Goal: Information Seeking & Learning: Check status

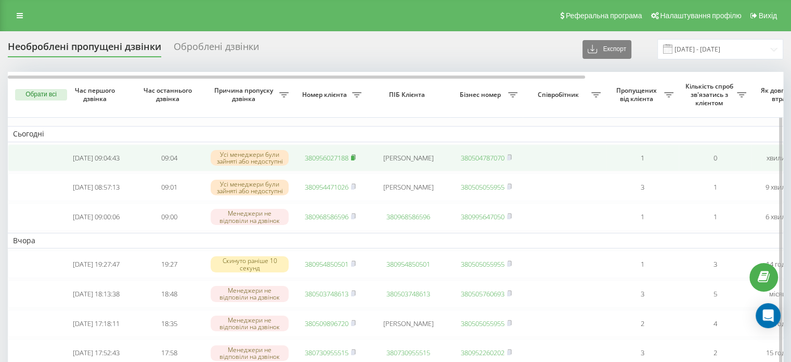
click at [352, 156] on icon at bounding box center [353, 157] width 5 height 6
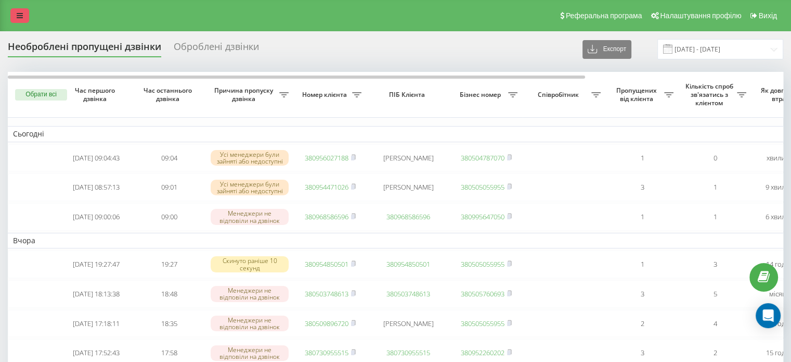
click at [19, 12] on icon at bounding box center [20, 15] width 6 height 7
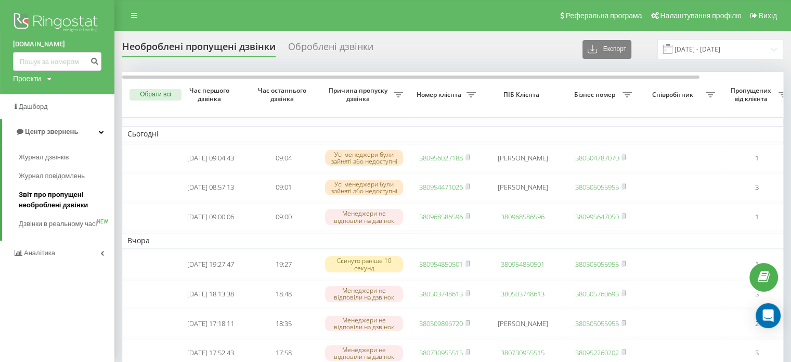
click at [44, 201] on span "Звіт про пропущені необроблені дзвінки" at bounding box center [64, 199] width 91 height 21
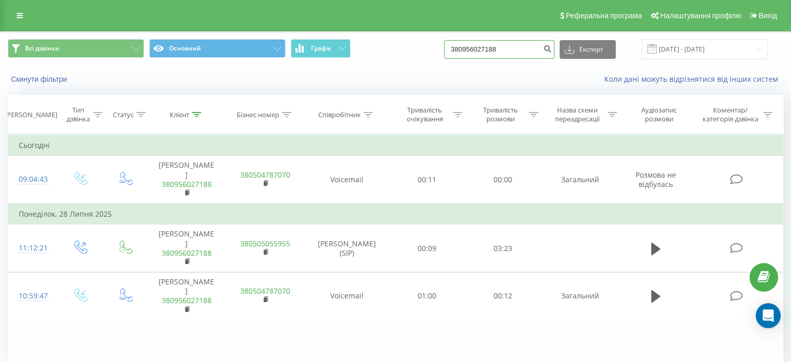
drag, startPoint x: 518, startPoint y: 43, endPoint x: 410, endPoint y: 41, distance: 108.2
click at [410, 41] on div "Всі дзвінки Основний Графік 380956027188 Експорт .csv .xls .xlsx 19.06.2025 - 1…" at bounding box center [396, 49] width 776 height 20
paste input "70807284"
type input "380970807284"
click at [554, 50] on button "submit" at bounding box center [547, 49] width 14 height 19
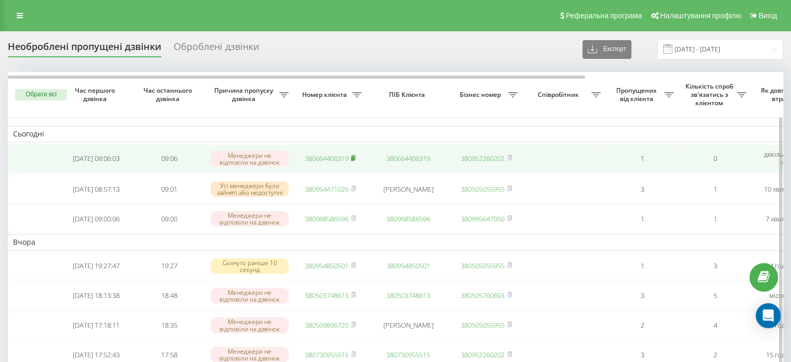
click at [354, 160] on span at bounding box center [353, 157] width 5 height 9
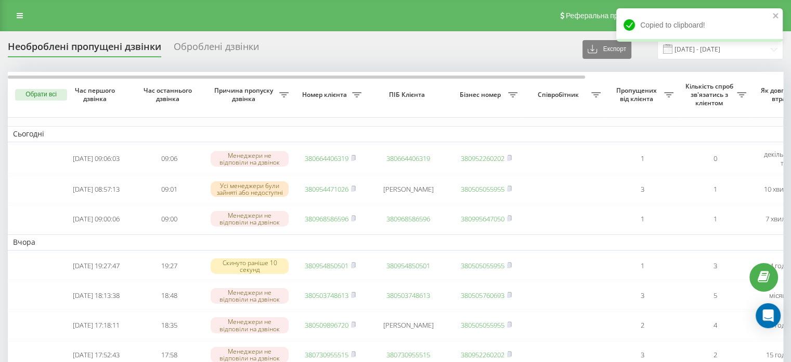
click at [22, 19] on icon at bounding box center [20, 15] width 6 height 7
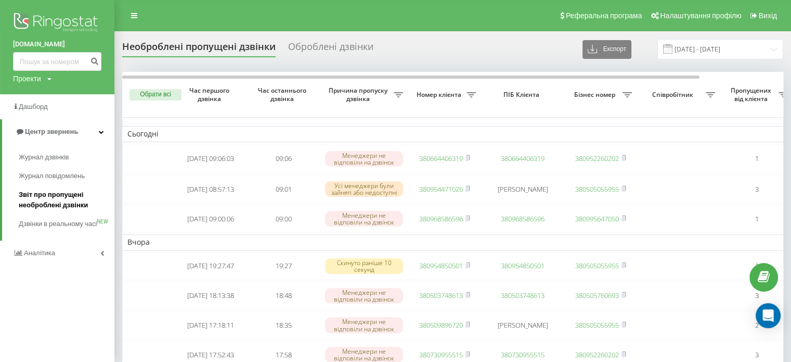
click at [64, 201] on span "Звіт про пропущені необроблені дзвінки" at bounding box center [64, 199] width 91 height 21
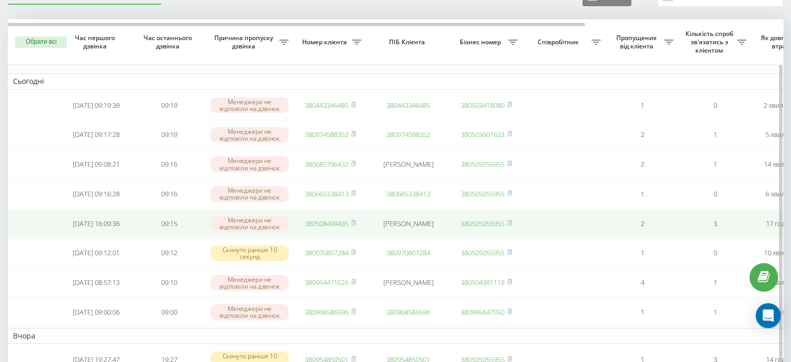
scroll to position [104, 0]
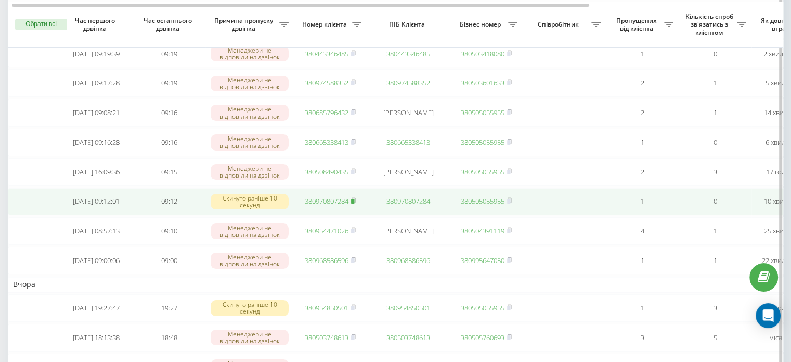
click at [354, 203] on rect at bounding box center [352, 201] width 3 height 5
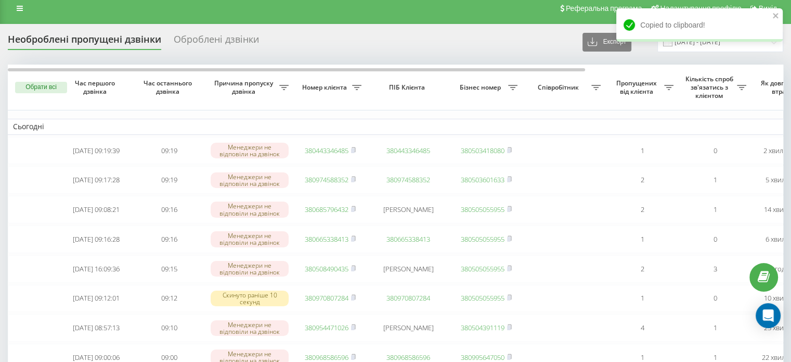
scroll to position [0, 0]
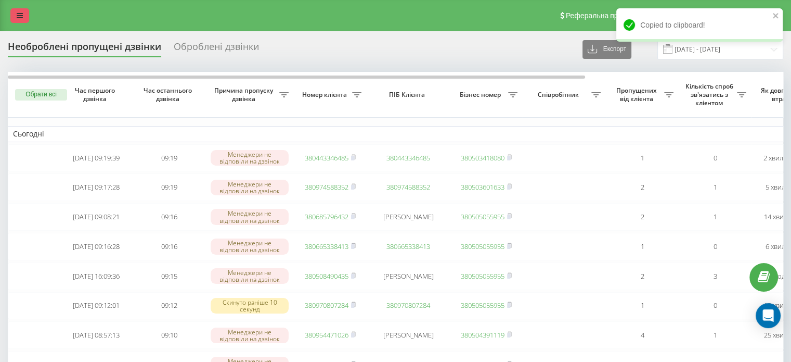
click at [16, 10] on link at bounding box center [19, 15] width 19 height 15
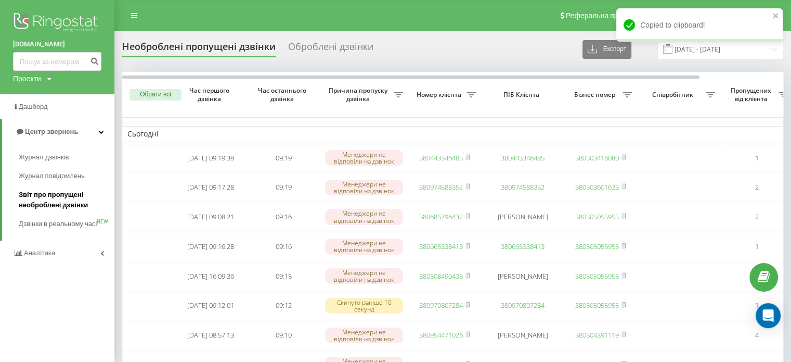
click at [47, 198] on span "Звіт про пропущені необроблені дзвінки" at bounding box center [64, 199] width 91 height 21
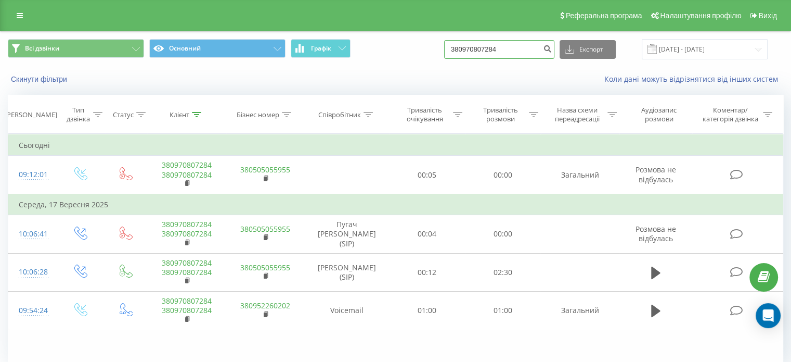
drag, startPoint x: 520, startPoint y: 49, endPoint x: 390, endPoint y: 35, distance: 131.3
click at [390, 35] on div "Всі дзвінки Основний Графік 380970807284 Експорт .csv .xls .xlsx [DATE] - [DATE]" at bounding box center [396, 49] width 790 height 35
paste input "668021947"
type input "380668021947"
click at [552, 50] on icon "submit" at bounding box center [547, 47] width 9 height 6
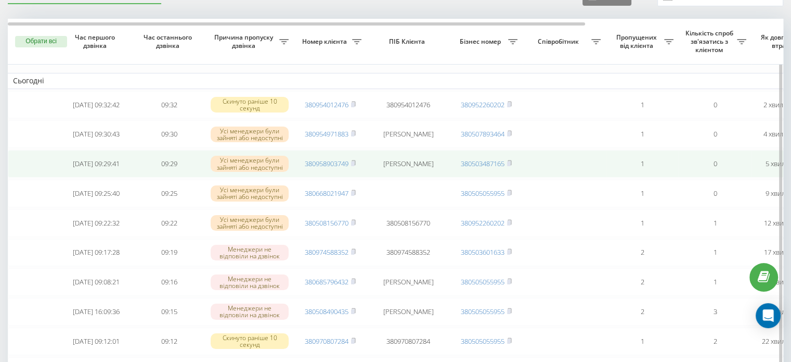
scroll to position [104, 0]
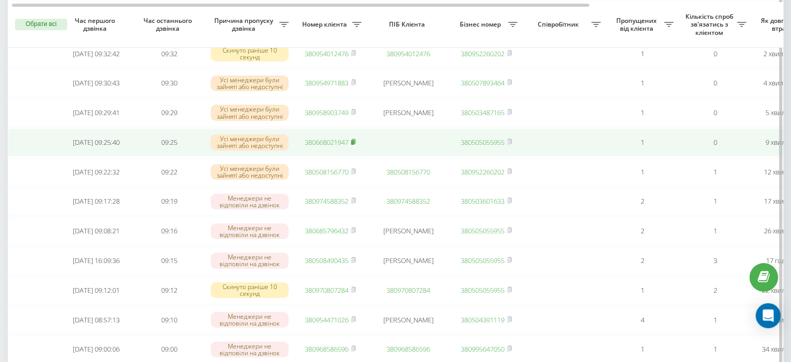
click at [353, 145] on rect at bounding box center [352, 142] width 3 height 5
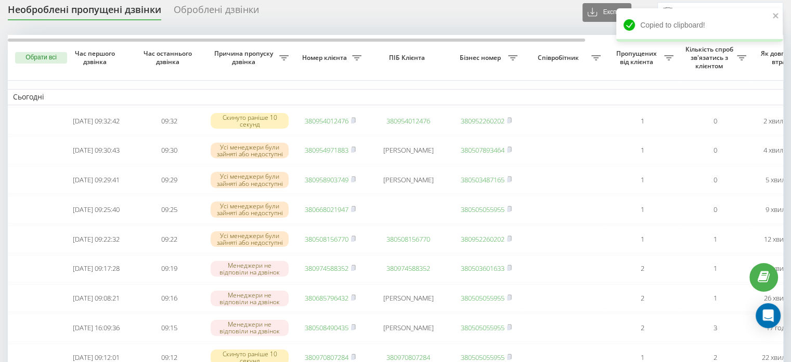
scroll to position [0, 0]
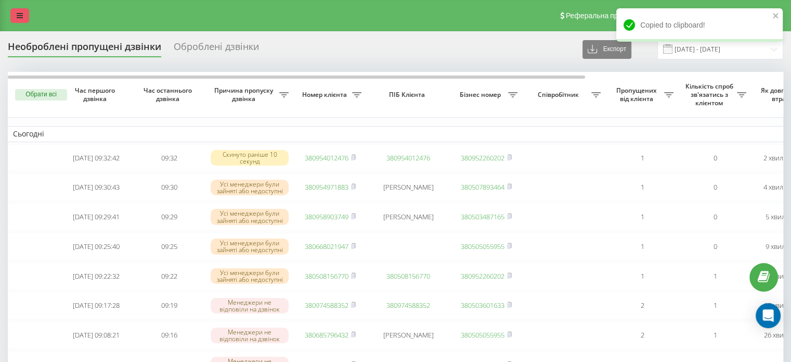
click at [23, 7] on div "Реферальна програма Налаштування профілю Вихід" at bounding box center [395, 15] width 791 height 31
click at [19, 14] on icon at bounding box center [20, 15] width 6 height 7
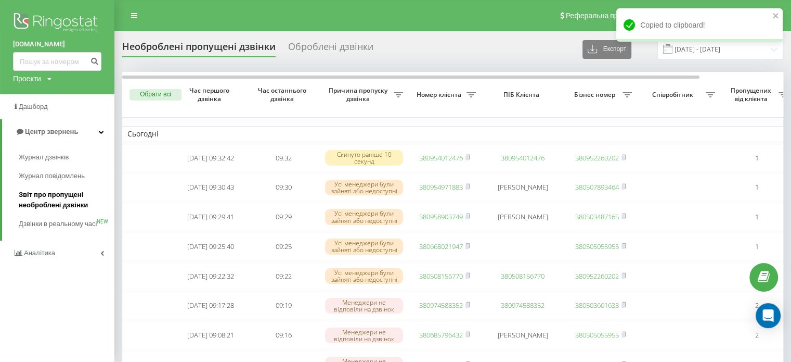
click at [47, 198] on span "Звіт про пропущені необроблені дзвінки" at bounding box center [64, 199] width 91 height 21
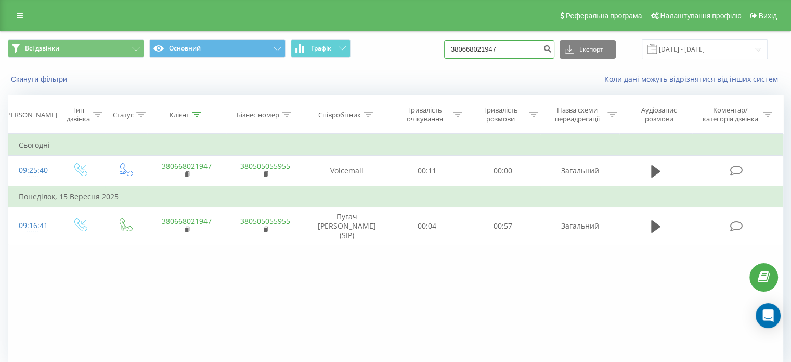
drag, startPoint x: 519, startPoint y: 51, endPoint x: 413, endPoint y: 66, distance: 106.7
click at [414, 66] on div "Всі дзвінки Основний Графік 380668021947 Експорт .csv .xls .xlsx 19.06.2025 - 1…" at bounding box center [396, 49] width 790 height 35
paste input "6094302"
type input "380666094302"
click at [552, 48] on icon "submit" at bounding box center [547, 47] width 9 height 6
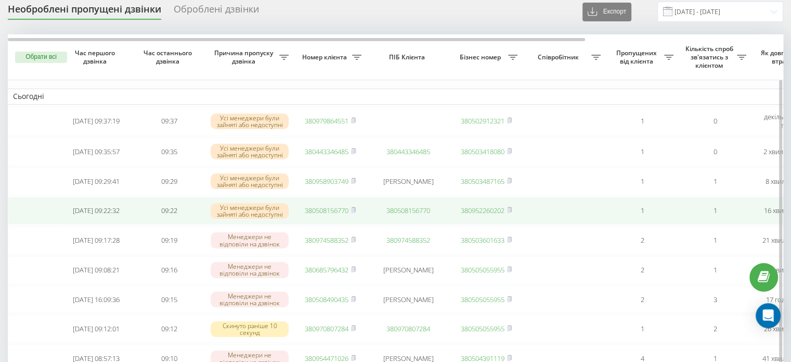
scroll to position [52, 0]
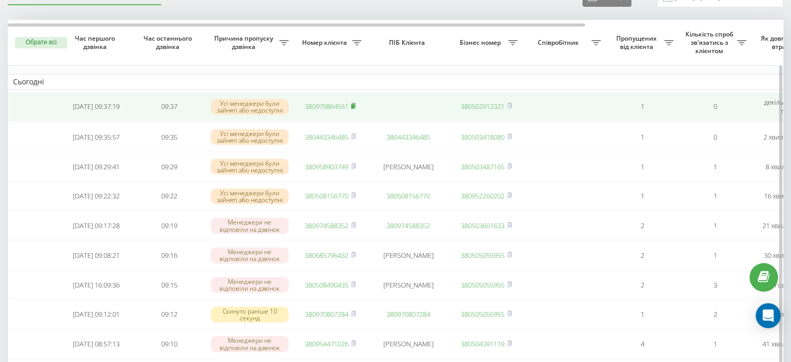
click at [354, 104] on rect at bounding box center [352, 106] width 3 height 5
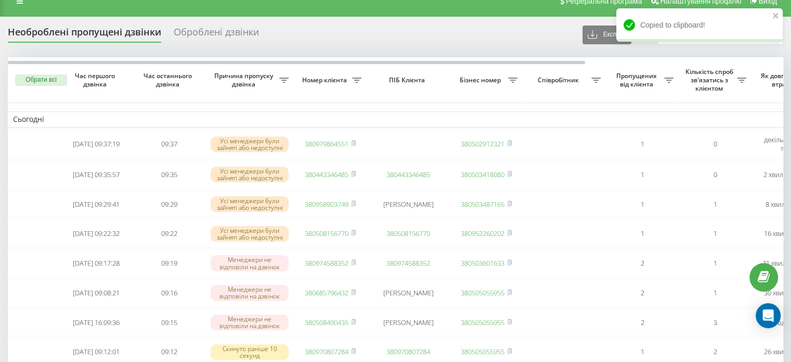
scroll to position [0, 0]
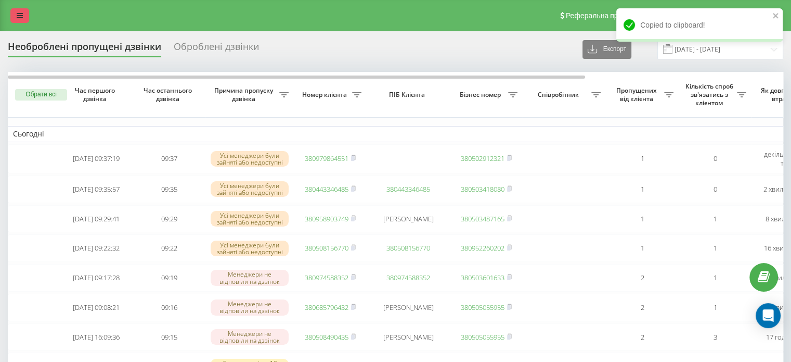
click at [17, 21] on link at bounding box center [19, 15] width 19 height 15
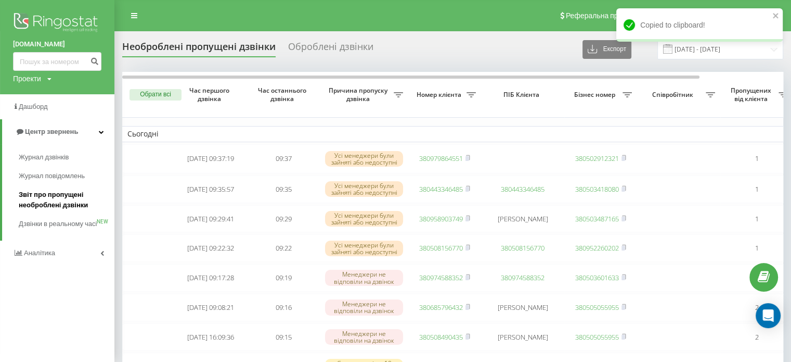
click at [38, 193] on span "Звіт про пропущені необроблені дзвінки" at bounding box center [64, 199] width 91 height 21
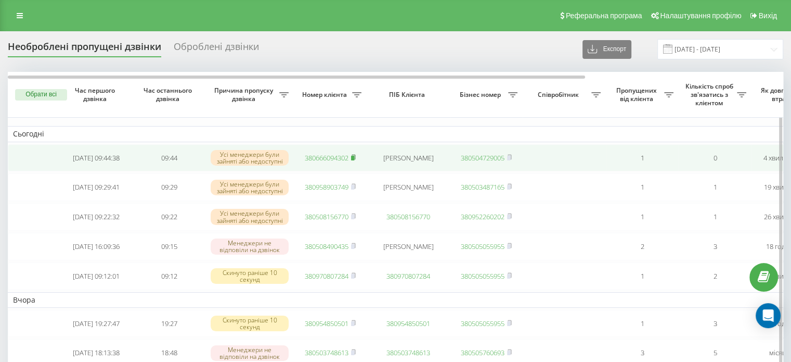
click at [354, 157] on rect at bounding box center [352, 158] width 3 height 5
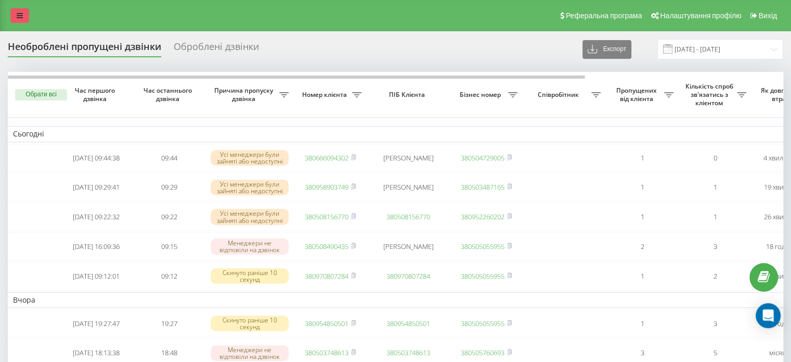
click at [27, 16] on link at bounding box center [19, 15] width 19 height 15
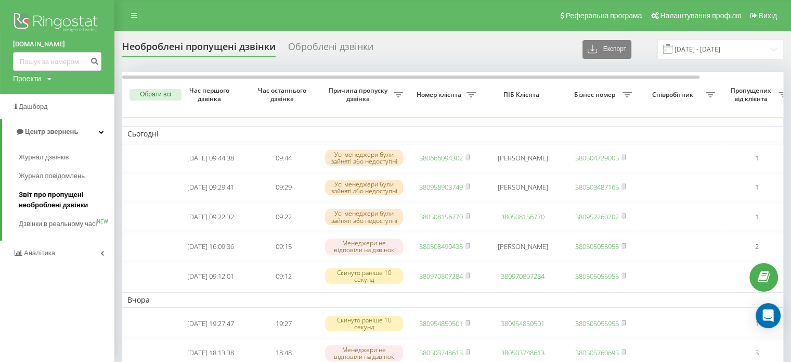
click at [54, 201] on span "Звіт про пропущені необроблені дзвінки" at bounding box center [64, 199] width 91 height 21
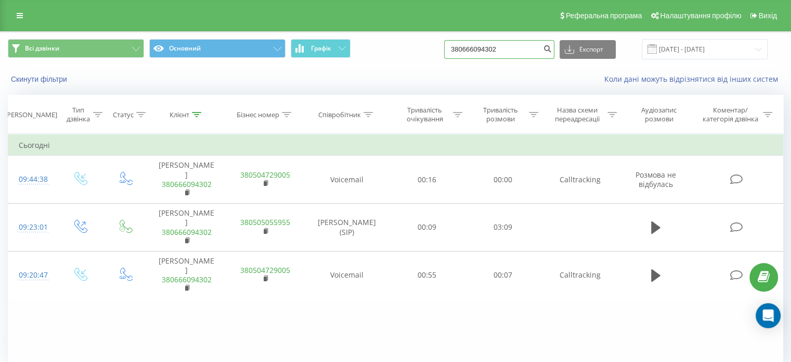
drag, startPoint x: 520, startPoint y: 51, endPoint x: 378, endPoint y: 45, distance: 142.1
click at [378, 45] on div "Всі дзвінки Основний Графік 380666094302 Експорт .csv .xls .xlsx 19.06.2025 - 1…" at bounding box center [396, 49] width 776 height 20
paste input "953377120"
type input "380953377120"
click at [552, 50] on icon "submit" at bounding box center [547, 47] width 9 height 6
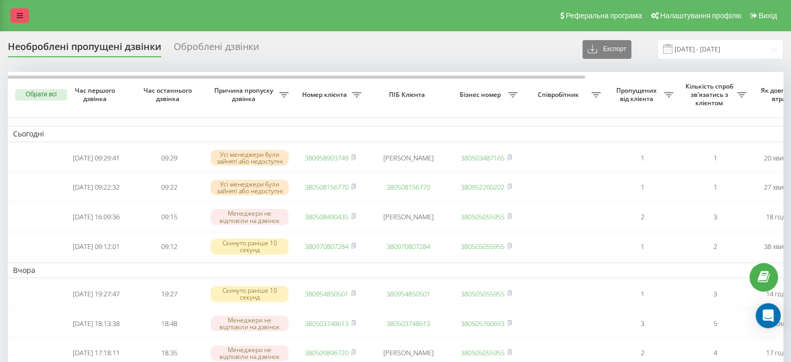
click at [20, 16] on icon at bounding box center [20, 15] width 6 height 7
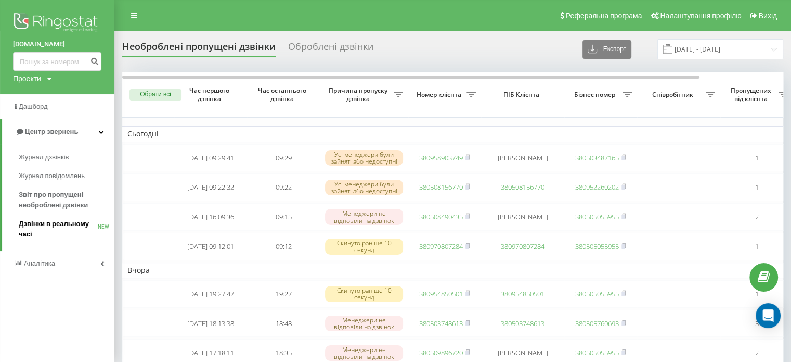
click at [40, 222] on span "Дзвінки в реальному часі" at bounding box center [58, 228] width 79 height 21
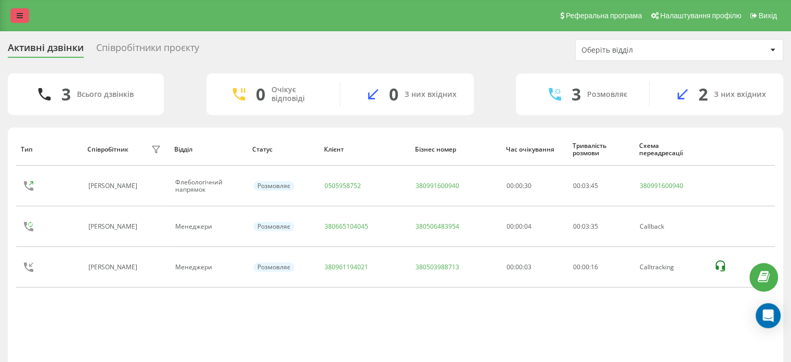
click at [22, 12] on icon at bounding box center [20, 15] width 6 height 7
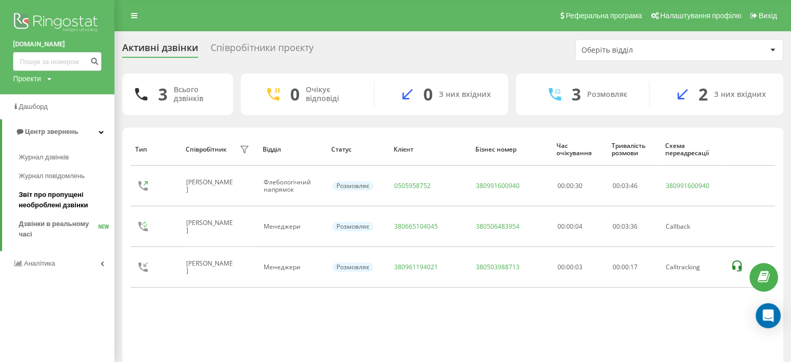
click at [54, 197] on span "Звіт про пропущені необроблені дзвінки" at bounding box center [64, 199] width 91 height 21
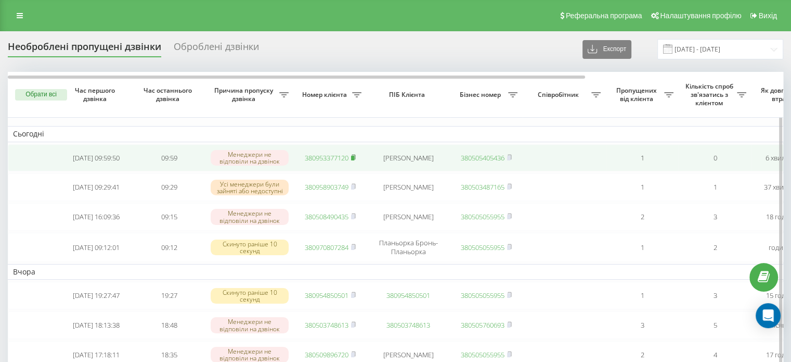
click at [356, 156] on icon at bounding box center [353, 157] width 5 height 6
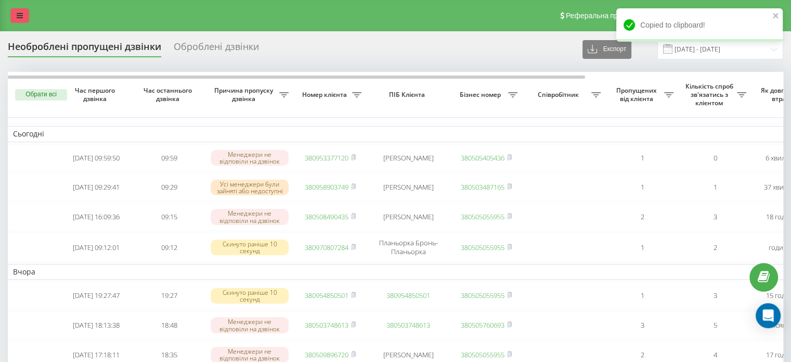
click at [20, 16] on icon at bounding box center [20, 15] width 6 height 7
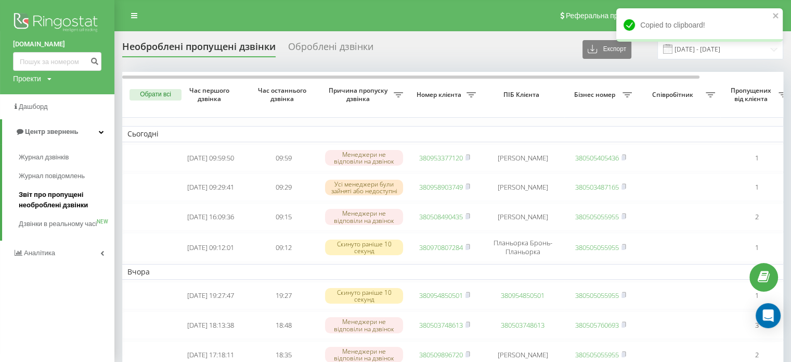
click at [25, 201] on span "Звіт про пропущені необроблені дзвінки" at bounding box center [64, 199] width 91 height 21
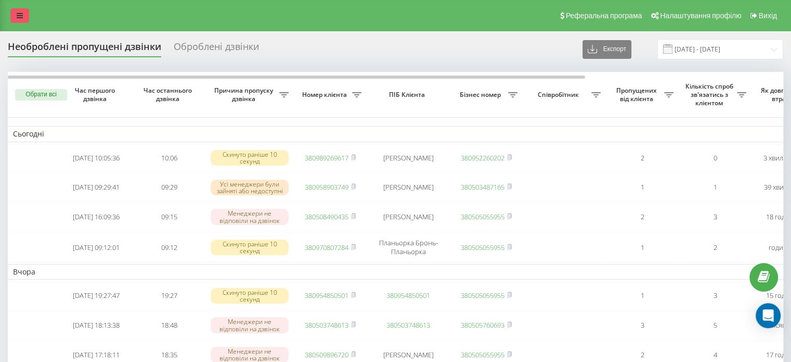
click at [22, 10] on link at bounding box center [19, 15] width 19 height 15
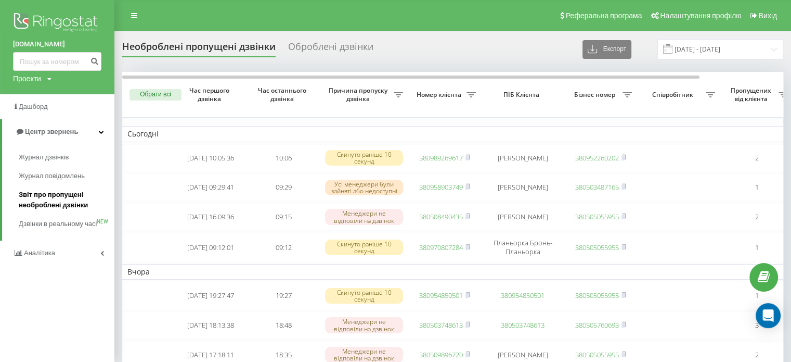
click at [64, 208] on span "Звіт про пропущені необроблені дзвінки" at bounding box center [64, 199] width 91 height 21
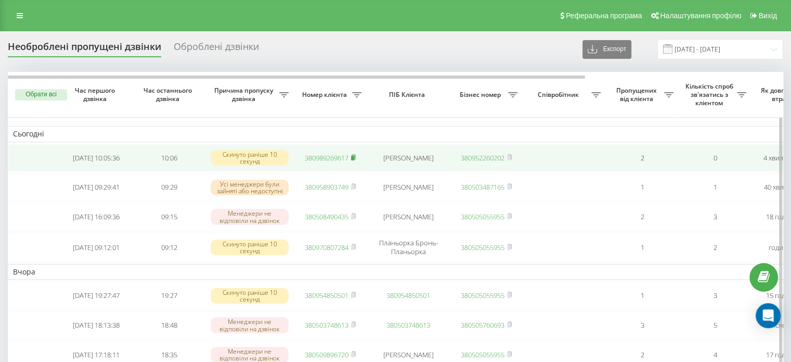
click at [356, 159] on icon at bounding box center [353, 157] width 5 height 6
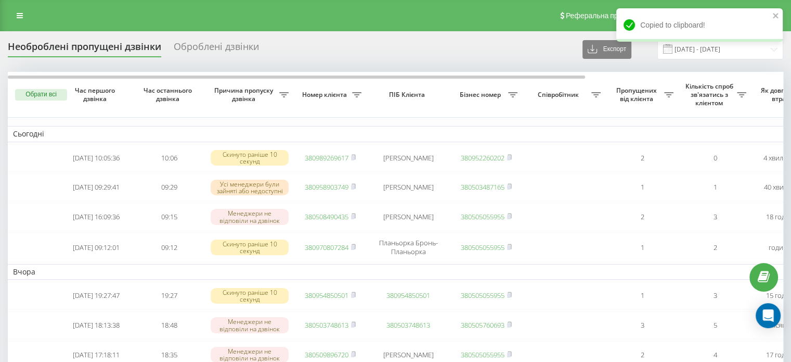
click at [22, 7] on div "Реферальна програма Налаштування профілю Вихід" at bounding box center [395, 15] width 791 height 31
click at [19, 11] on link at bounding box center [19, 15] width 19 height 15
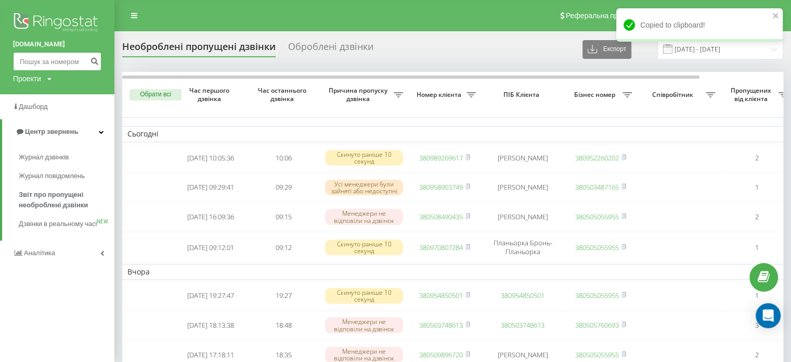
click at [58, 61] on input at bounding box center [57, 61] width 88 height 19
paste input "380989269617"
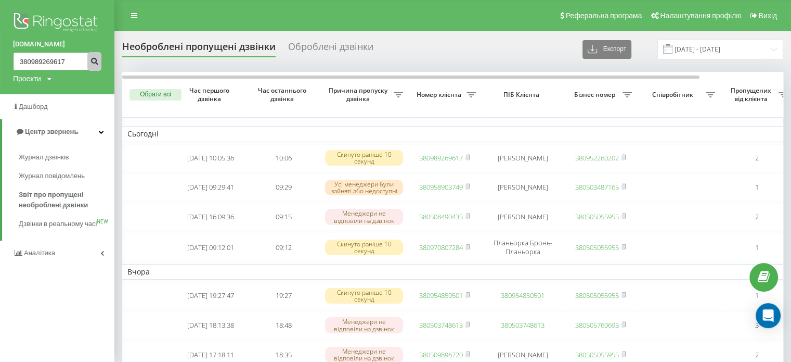
type input "380989269617"
click at [91, 63] on icon "submit" at bounding box center [94, 60] width 9 height 6
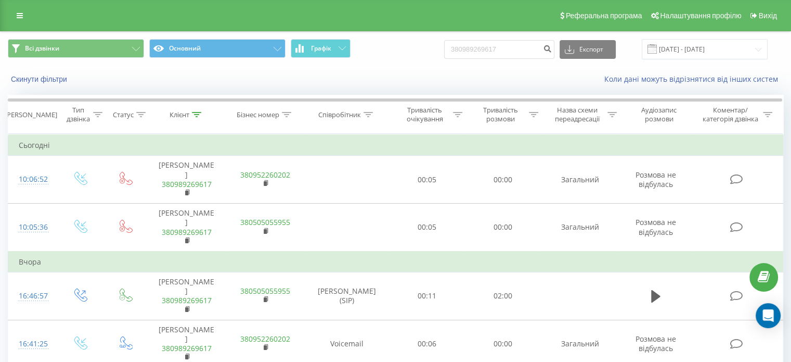
click at [15, 17] on link at bounding box center [19, 15] width 19 height 15
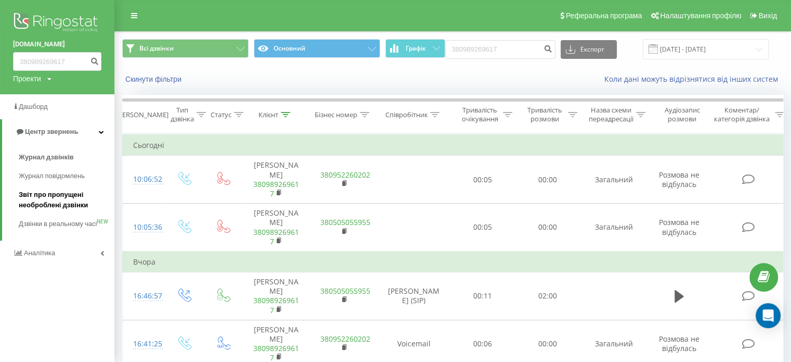
click at [56, 205] on span "Звіт про пропущені необроблені дзвінки" at bounding box center [64, 199] width 91 height 21
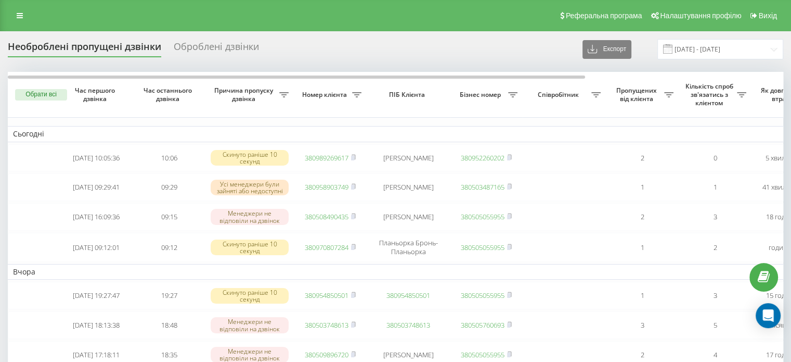
click at [19, 7] on div "Реферальна програма Налаштування профілю Вихід" at bounding box center [395, 15] width 791 height 31
click at [17, 14] on icon at bounding box center [20, 15] width 6 height 7
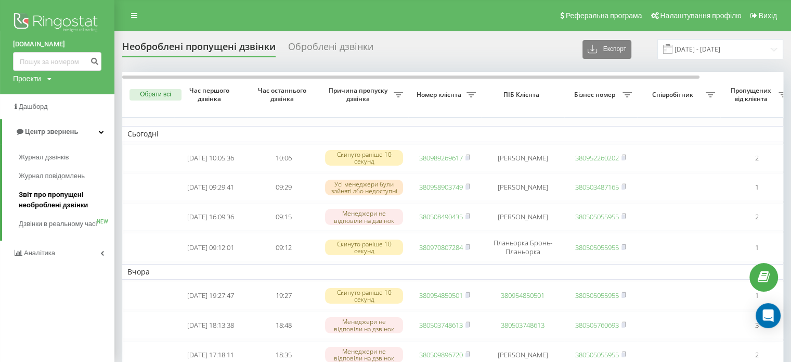
click at [55, 200] on span "Звіт про пропущені необроблені дзвінки" at bounding box center [64, 199] width 91 height 21
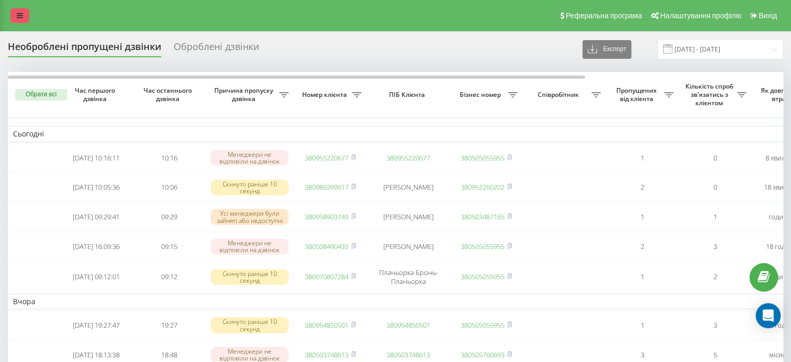
click at [20, 10] on link at bounding box center [19, 15] width 19 height 15
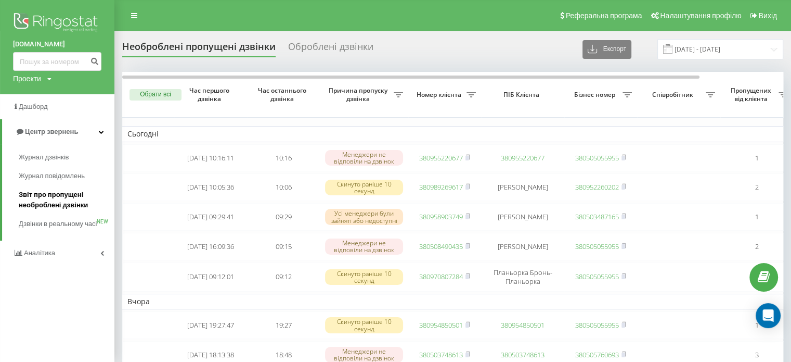
click at [44, 199] on span "Звіт про пропущені необроблені дзвінки" at bounding box center [64, 199] width 91 height 21
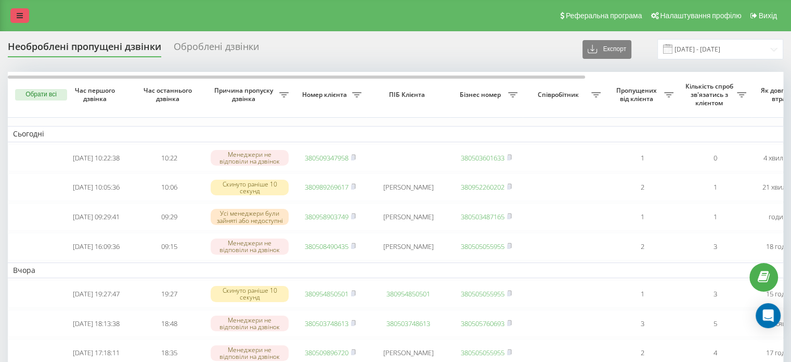
click at [22, 16] on icon at bounding box center [20, 15] width 6 height 7
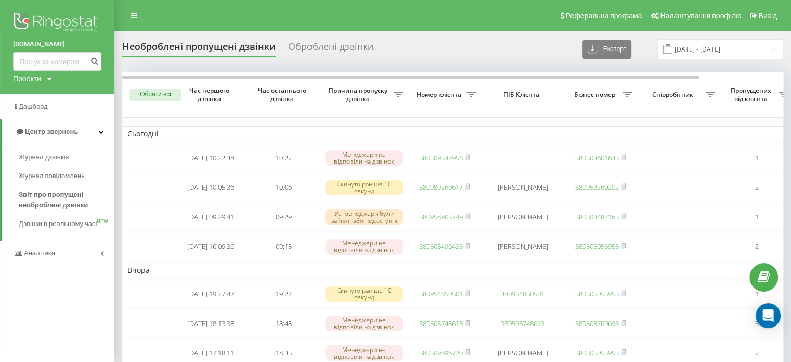
drag, startPoint x: 135, startPoint y: 10, endPoint x: 138, endPoint y: 45, distance: 35.5
click at [135, 10] on link at bounding box center [134, 15] width 19 height 15
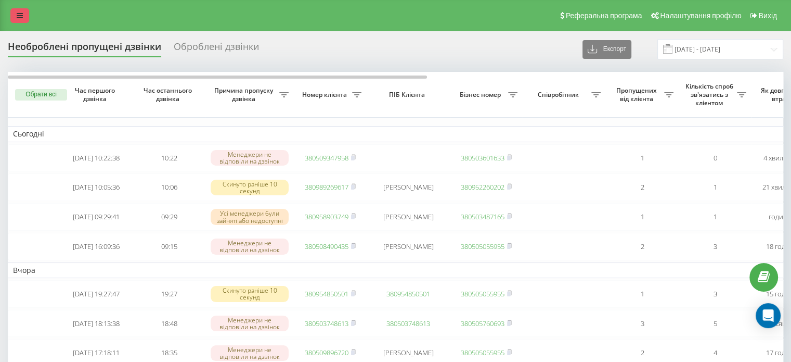
click at [22, 14] on icon at bounding box center [20, 15] width 6 height 7
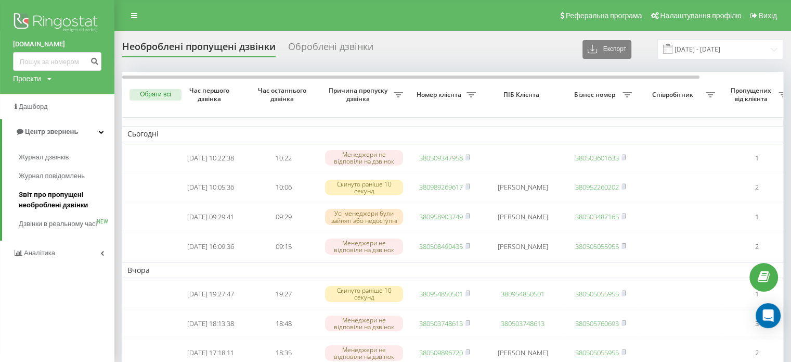
click at [43, 198] on span "Звіт про пропущені необроблені дзвінки" at bounding box center [64, 199] width 91 height 21
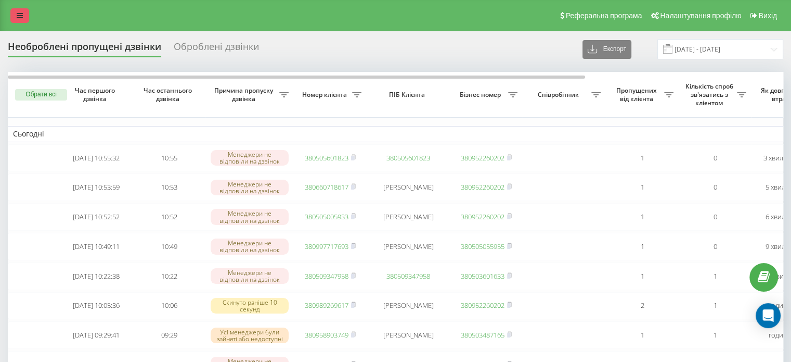
click at [21, 16] on icon at bounding box center [20, 15] width 6 height 7
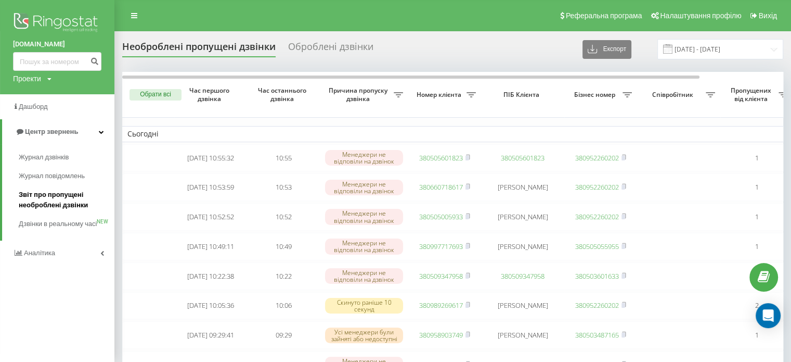
click at [36, 198] on span "Звіт про пропущені необроблені дзвінки" at bounding box center [64, 199] width 91 height 21
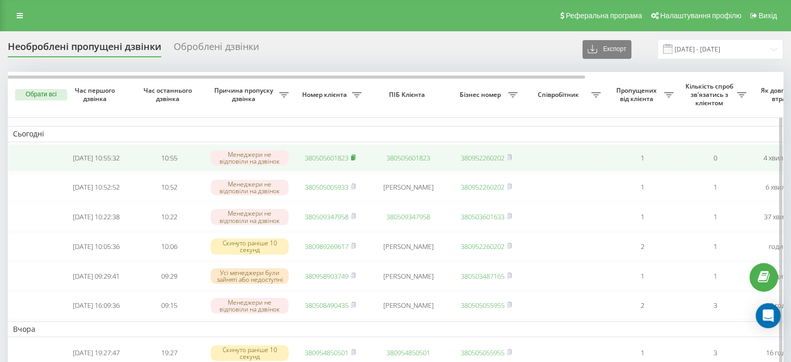
click at [354, 155] on icon at bounding box center [353, 157] width 5 height 6
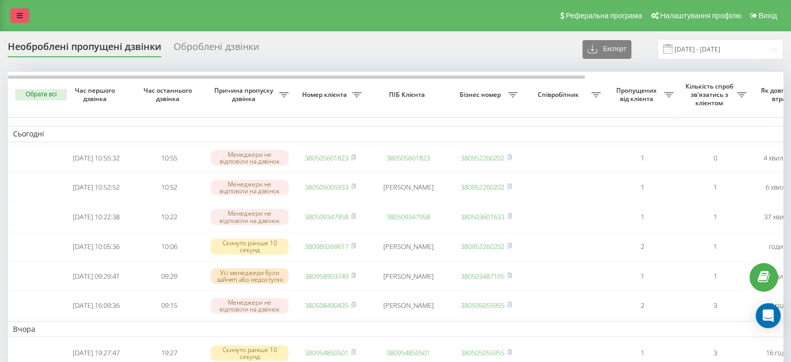
click at [16, 17] on link at bounding box center [19, 15] width 19 height 15
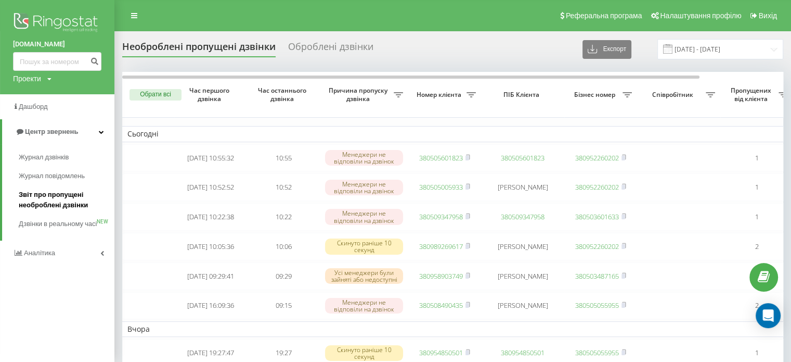
click at [39, 195] on span "Звіт про пропущені необроблені дзвінки" at bounding box center [64, 199] width 91 height 21
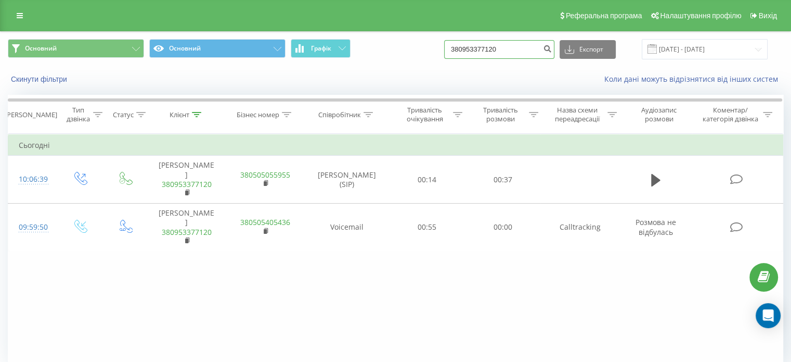
drag, startPoint x: 517, startPoint y: 50, endPoint x: 383, endPoint y: 50, distance: 133.7
click at [383, 50] on div "Основний Основний Графік 380953377120 Експорт .csv .xls .xlsx [DATE] - [DATE]" at bounding box center [396, 49] width 776 height 20
paste input "505601823"
type input "380505601823"
click at [552, 47] on icon "submit" at bounding box center [547, 47] width 9 height 6
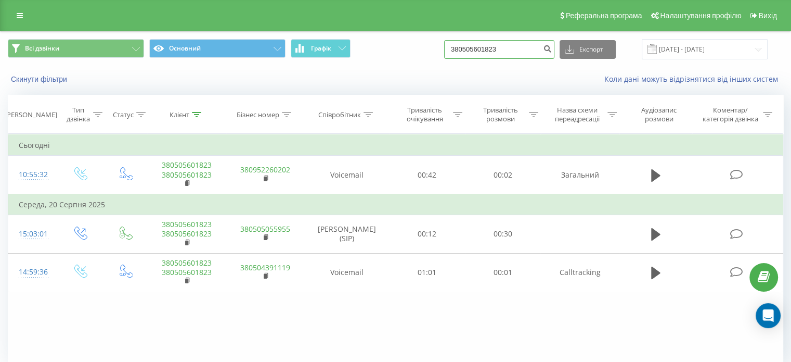
drag, startPoint x: 515, startPoint y: 47, endPoint x: 403, endPoint y: 63, distance: 113.0
click at [403, 63] on div "Всі дзвінки Основний Графік 380505601823 Експорт .csv .xls .xlsx [DATE] - [DATE]" at bounding box center [396, 49] width 790 height 35
paste input "965281292"
type input "380965281292"
click at [552, 50] on icon "submit" at bounding box center [547, 47] width 9 height 6
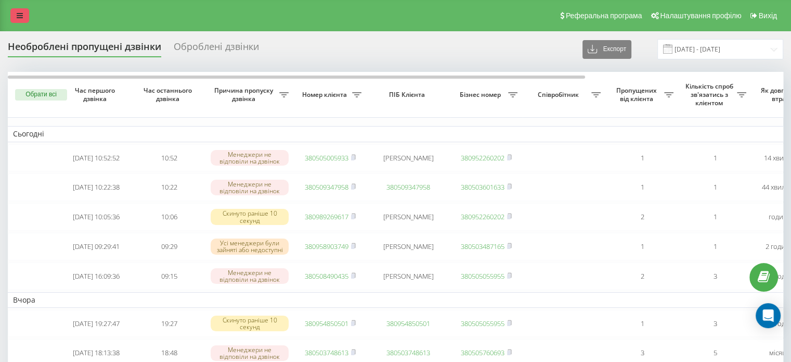
click at [24, 11] on link at bounding box center [19, 15] width 19 height 15
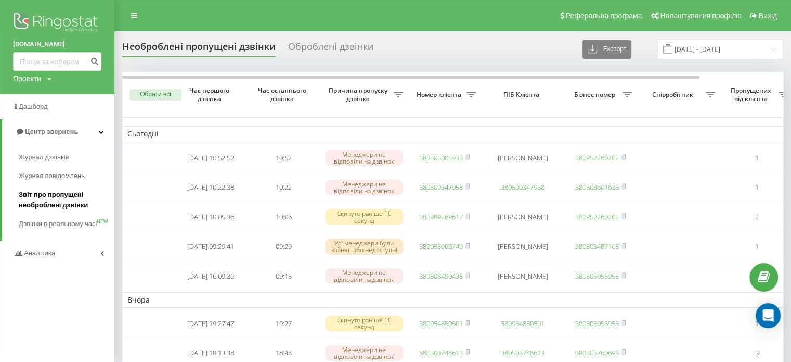
click at [56, 200] on span "Звіт про пропущені необроблені дзвінки" at bounding box center [64, 199] width 91 height 21
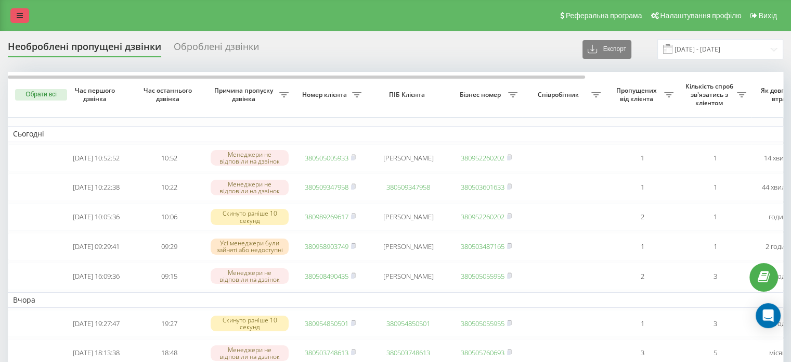
click at [20, 19] on icon at bounding box center [20, 15] width 6 height 7
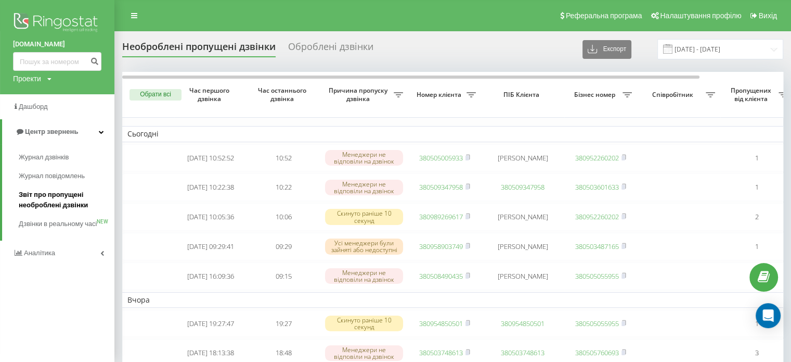
click at [66, 203] on span "Звіт про пропущені необроблені дзвінки" at bounding box center [64, 199] width 91 height 21
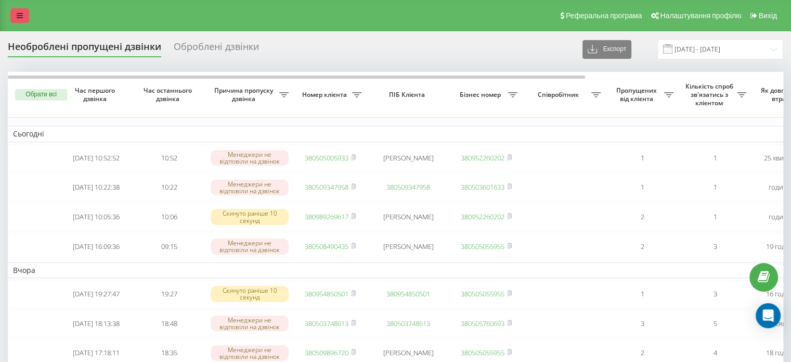
click at [16, 18] on link at bounding box center [19, 15] width 19 height 15
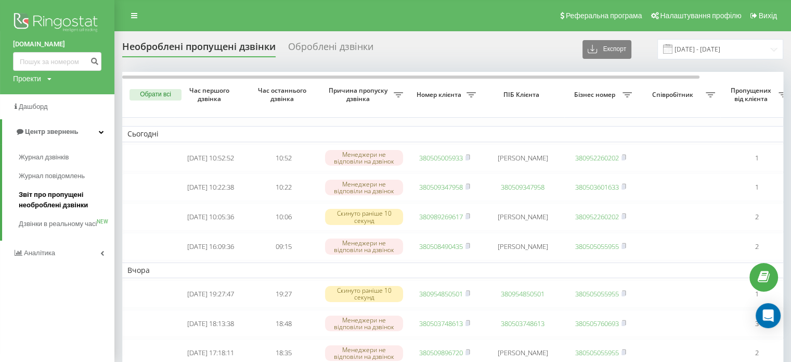
click at [42, 199] on span "Звіт про пропущені необроблені дзвінки" at bounding box center [64, 199] width 91 height 21
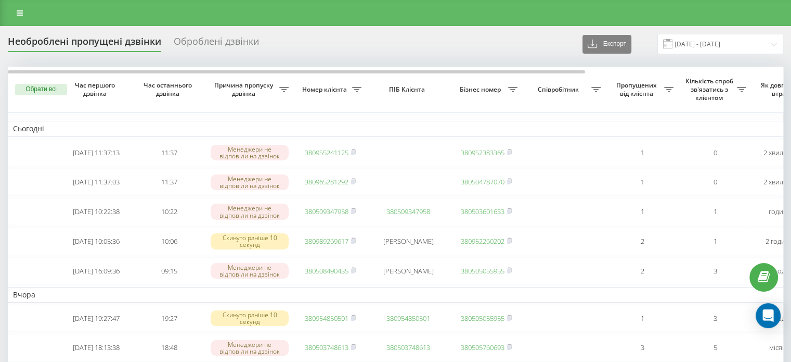
click at [10, 8] on div at bounding box center [395, 13] width 791 height 26
click at [16, 12] on link at bounding box center [19, 13] width 19 height 15
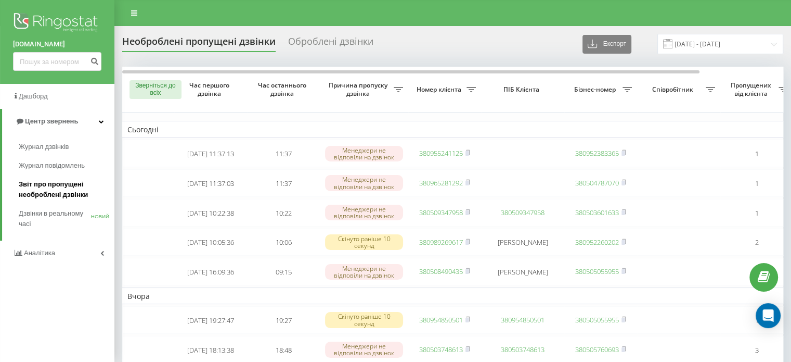
click at [37, 187] on font "Звіт про пропущені необроблені дзвінки" at bounding box center [53, 189] width 69 height 18
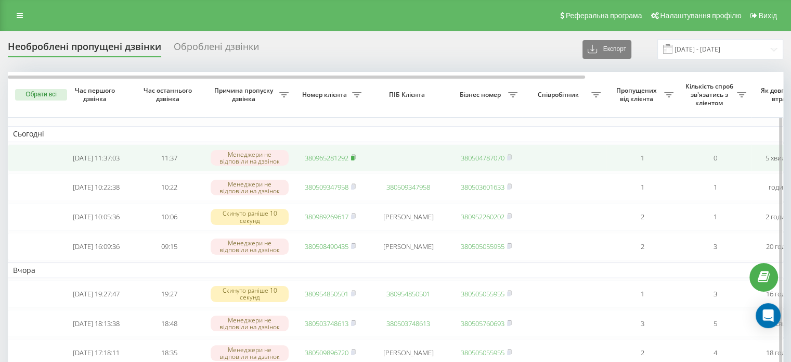
click at [353, 155] on icon at bounding box center [353, 157] width 5 height 6
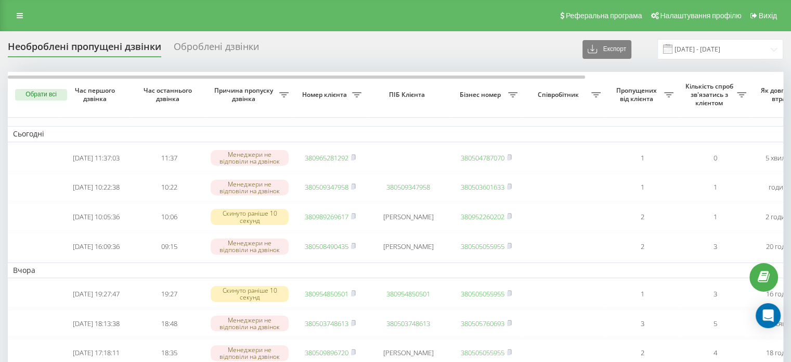
click at [14, 14] on link at bounding box center [19, 15] width 19 height 15
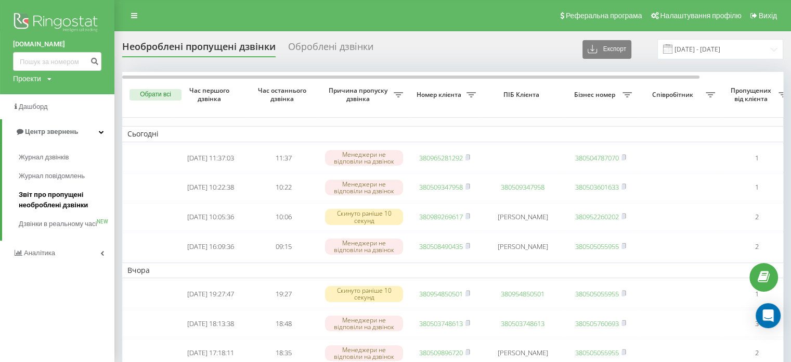
click at [27, 200] on span "Звіт про пропущені необроблені дзвінки" at bounding box center [64, 199] width 91 height 21
